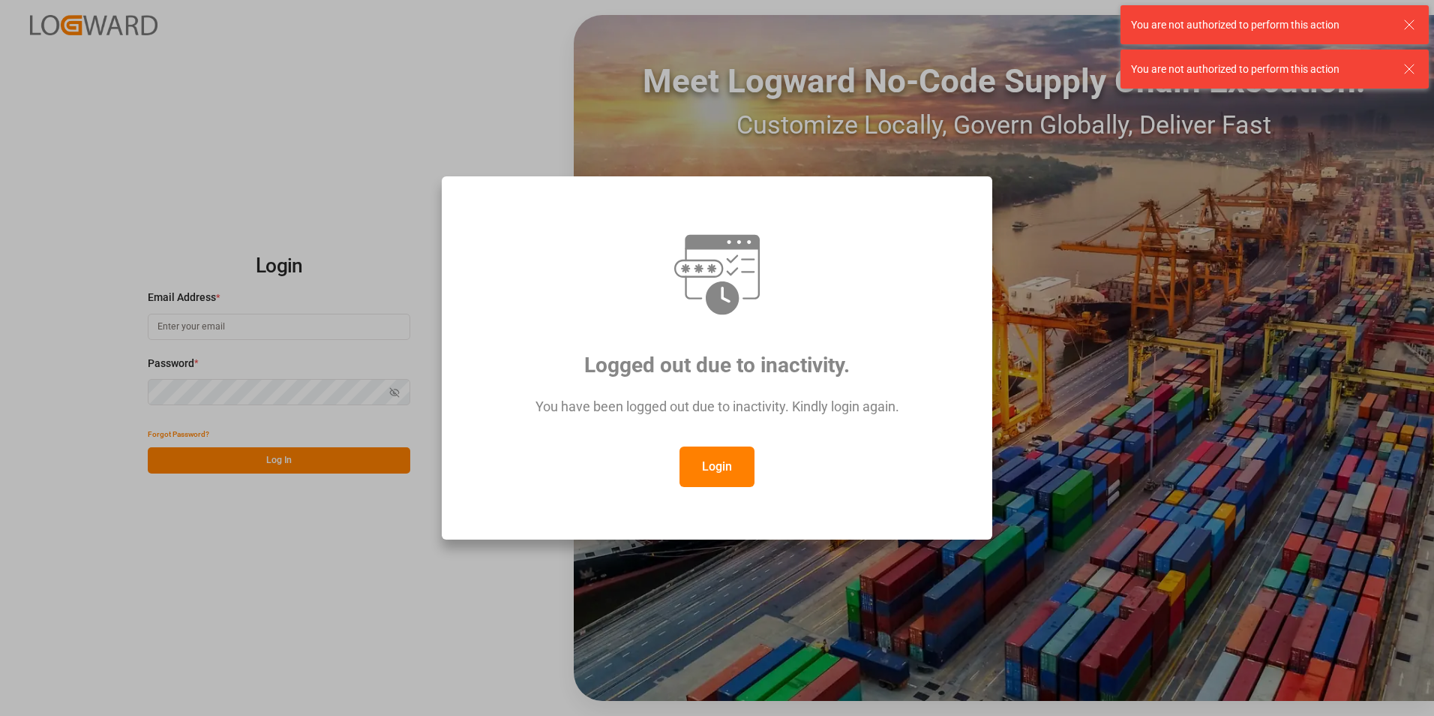
click at [690, 469] on button "Login" at bounding box center [717, 466] width 75 height 41
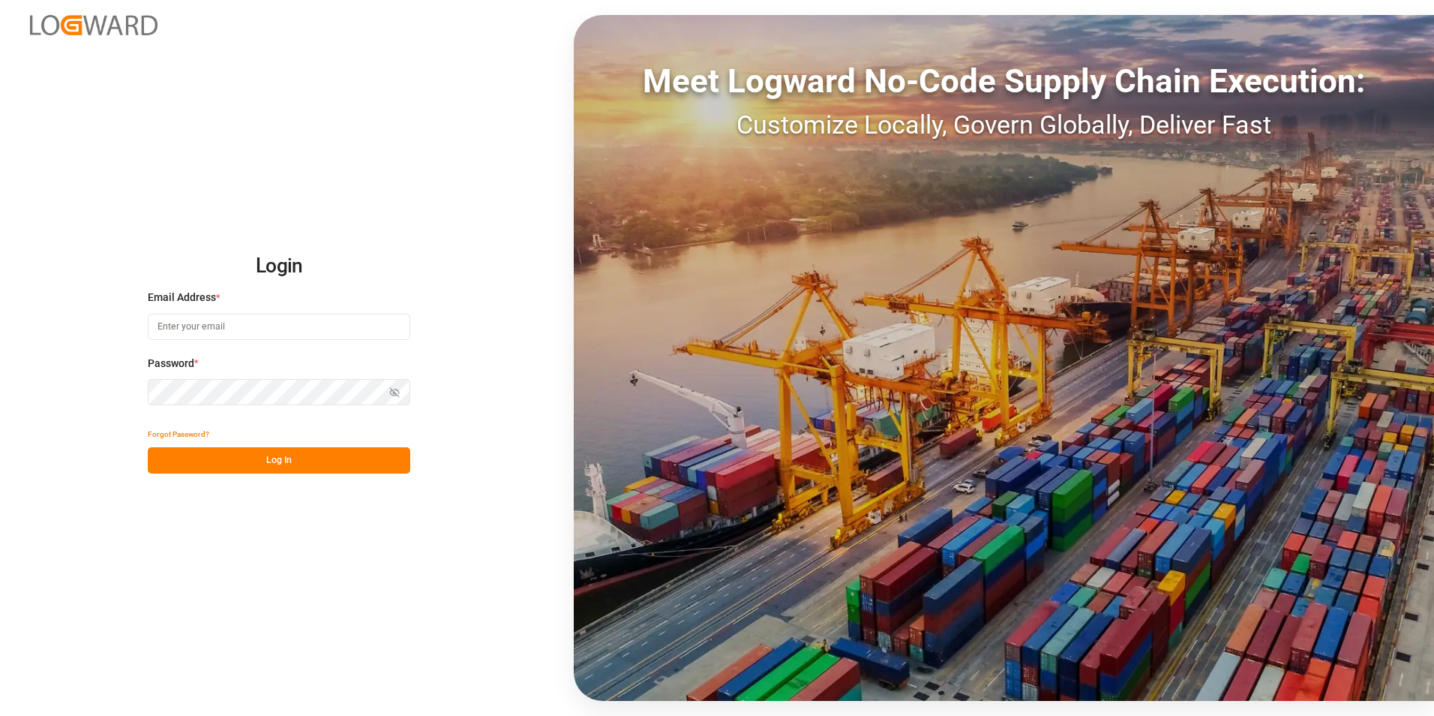
paste input "[EMAIL_ADDRESS][PERSON_NAME][DOMAIN_NAME]"
type input "[EMAIL_ADDRESS][PERSON_NAME][DOMAIN_NAME]"
click at [256, 465] on button "Log In" at bounding box center [279, 460] width 263 height 26
